Goal: Navigation & Orientation: Find specific page/section

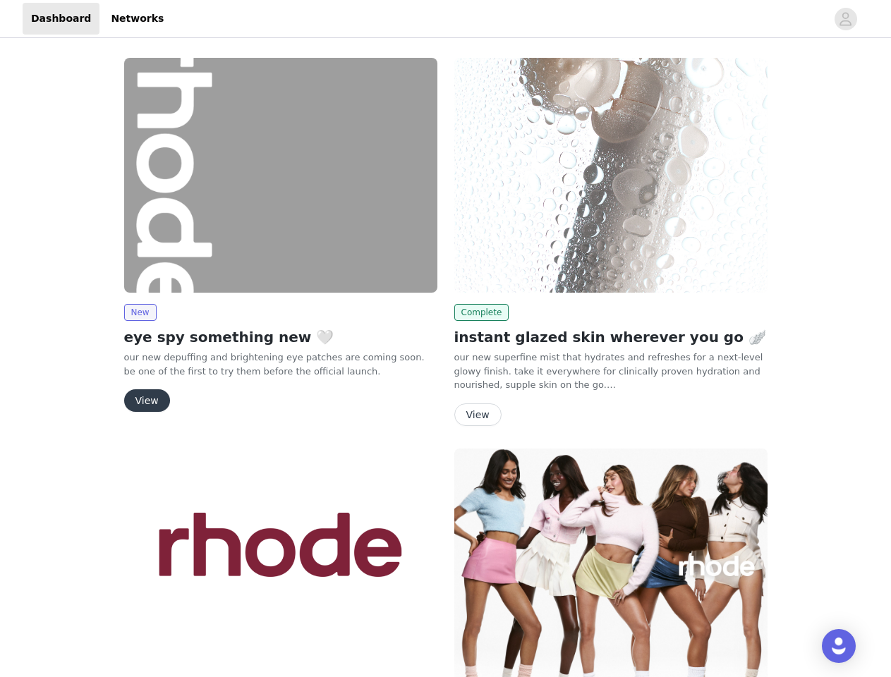
click at [446, 339] on div "Complete instant glazed skin wherever you go 🪽 our new superfine mist that hydr…" at bounding box center [611, 244] width 330 height 391
click at [445, 19] on div at bounding box center [499, 19] width 654 height 32
click at [846, 19] on icon "avatar" at bounding box center [845, 19] width 13 height 23
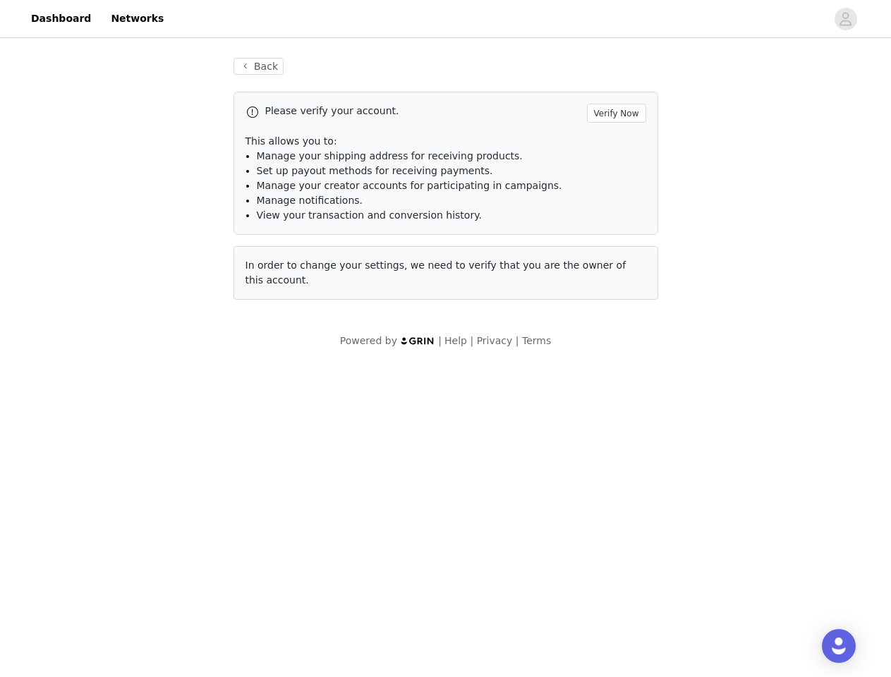
click at [140, 312] on div "Back Please verify your account. Verify Now This allows you to: Manage your shi…" at bounding box center [445, 203] width 891 height 324
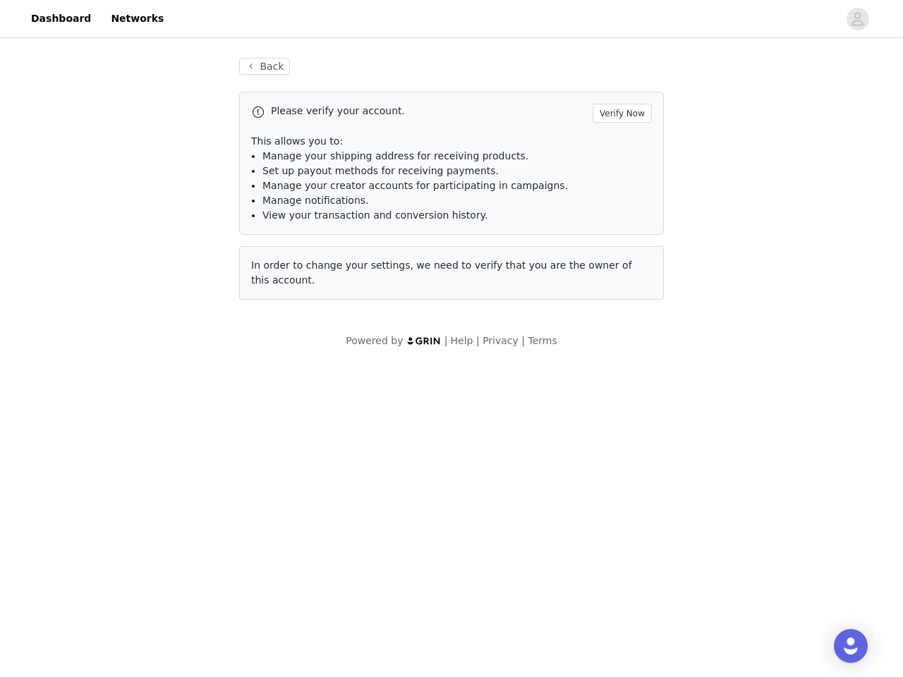
click at [146, 401] on body "Dashboard Networks Back Please verify your account. Verify Now This allows you …" at bounding box center [451, 338] width 903 height 677
